Goal: Navigation & Orientation: Find specific page/section

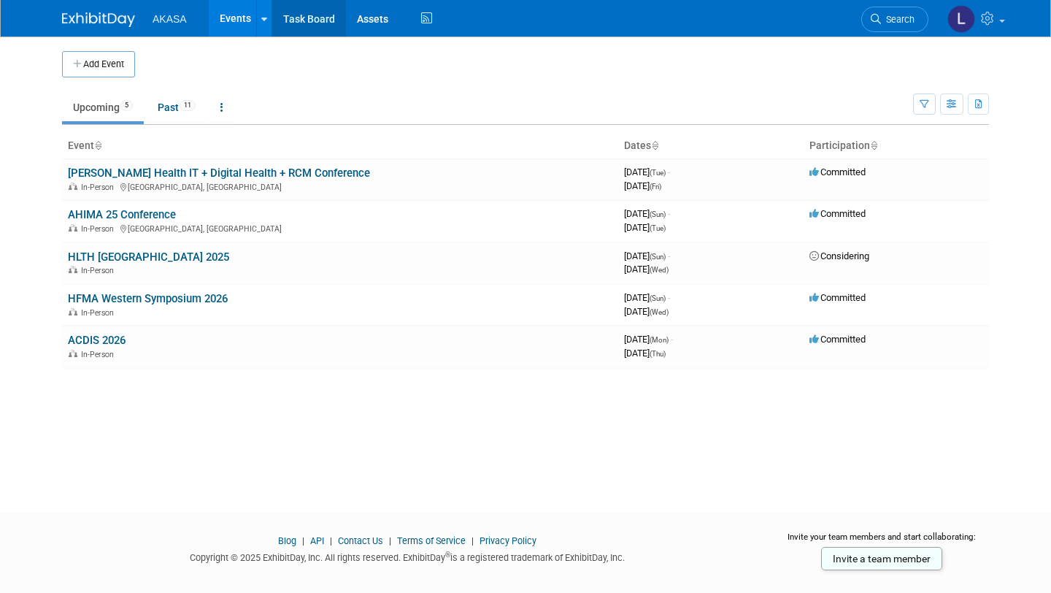
click at [302, 25] on link "Task Board" at bounding box center [309, 18] width 74 height 36
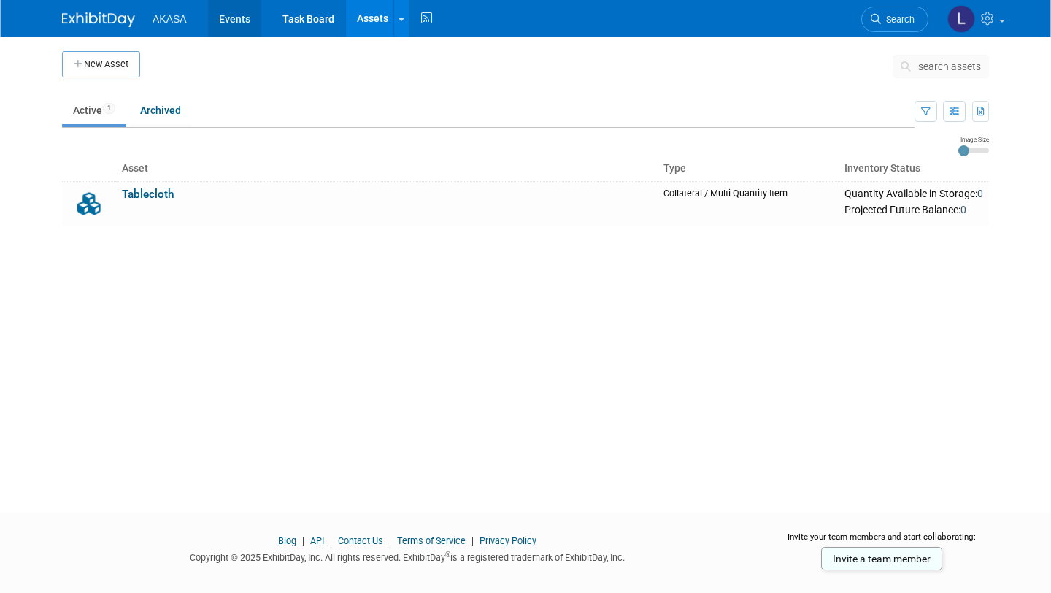
click at [226, 12] on link "Events" at bounding box center [234, 18] width 53 height 36
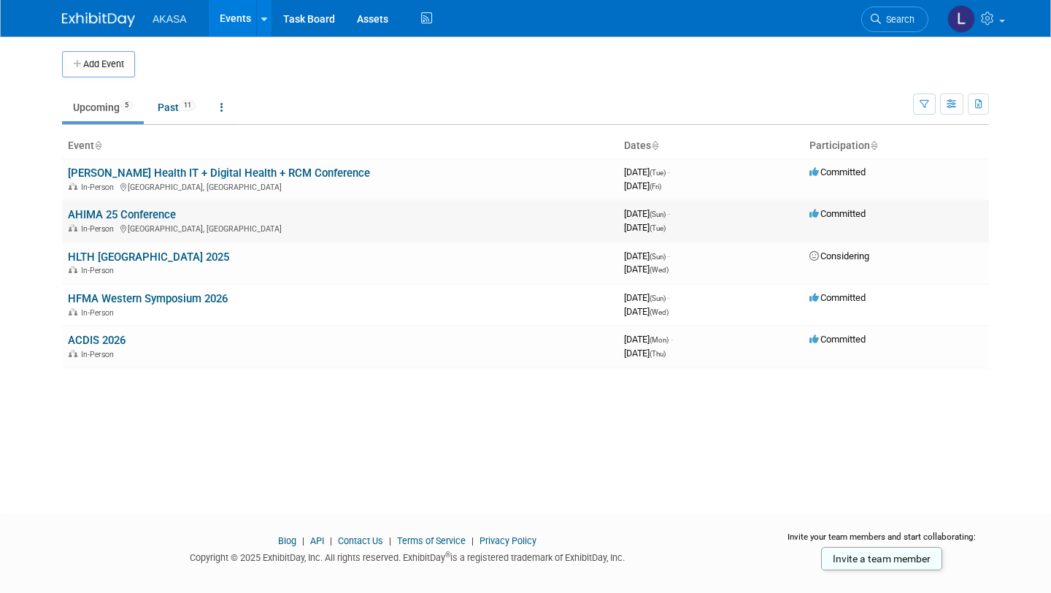
click at [101, 213] on link "AHIMA 25 Conference" at bounding box center [122, 214] width 108 height 13
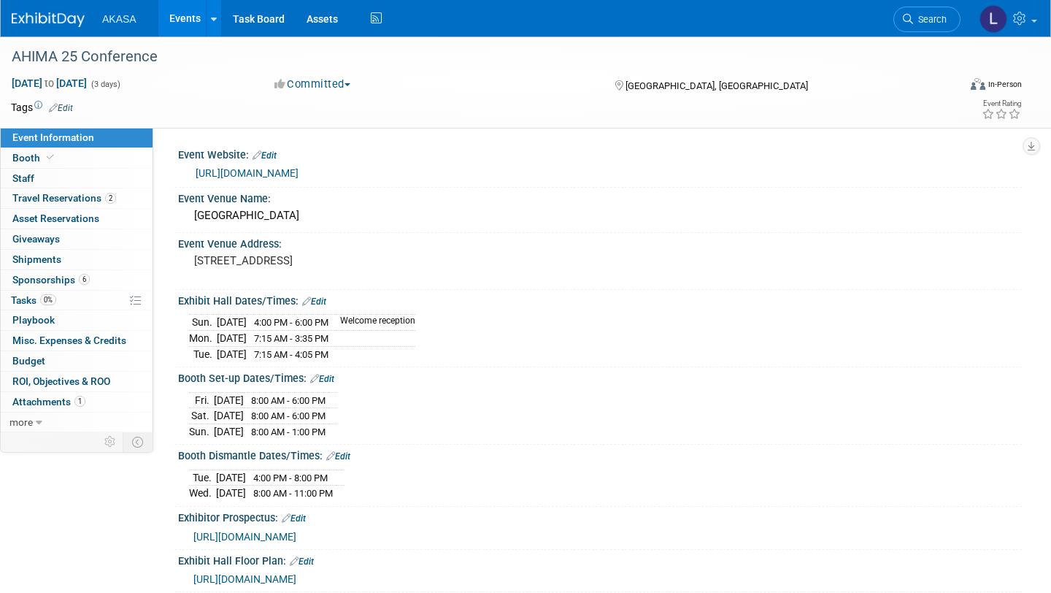
scroll to position [224, 0]
